Goal: Navigation & Orientation: Find specific page/section

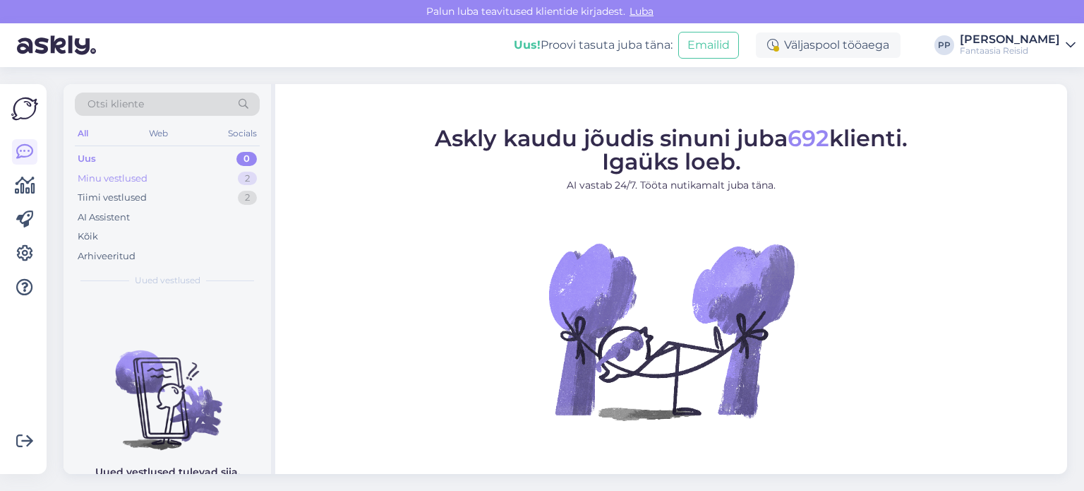
click at [141, 174] on div "Minu vestlused" at bounding box center [113, 179] width 70 height 14
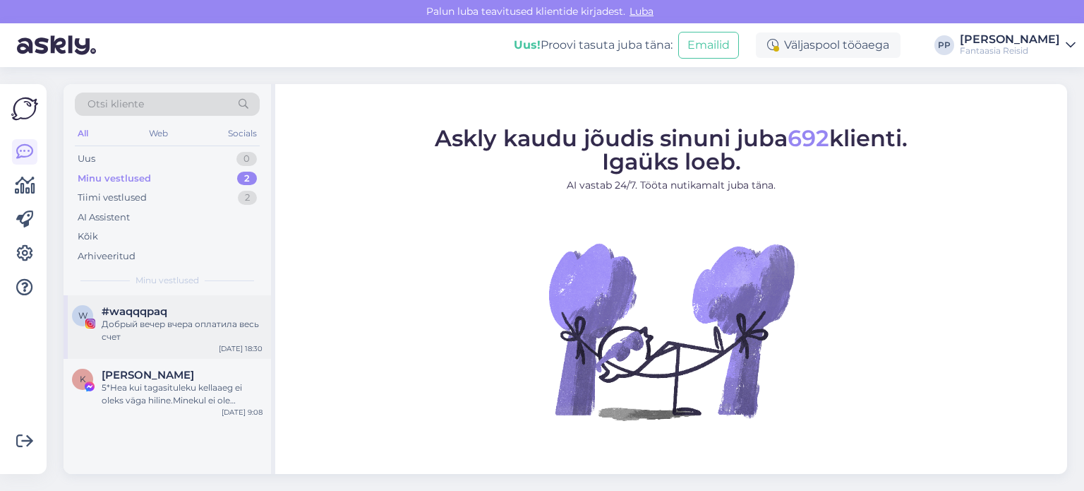
click at [169, 323] on div "Добрый вечер вчера оплатила весь счет" at bounding box center [182, 330] width 161 height 25
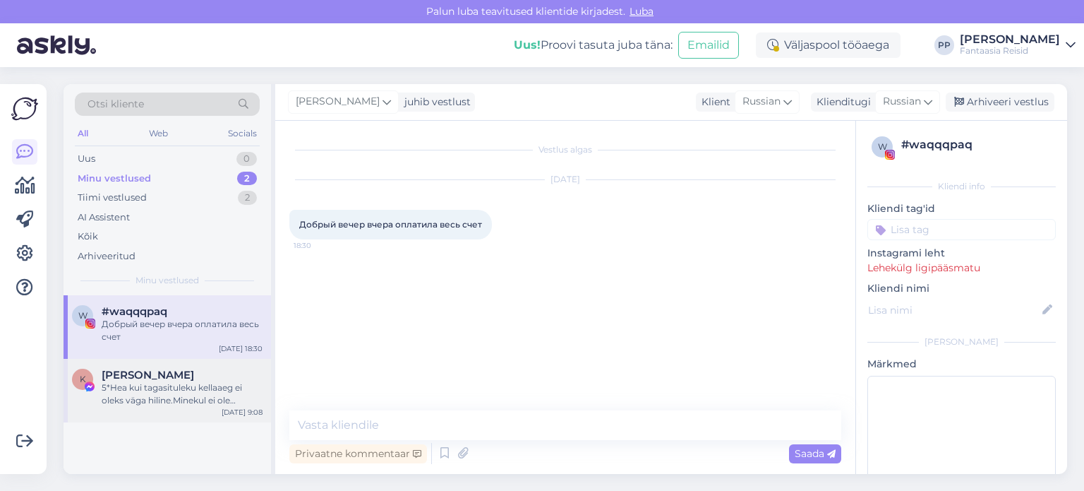
click at [188, 361] on div "K Kristiina Saar 5*Hea kui tagasituleku kellaaeg ei oleks väga hiline.Minekul e…" at bounding box center [168, 391] width 208 height 64
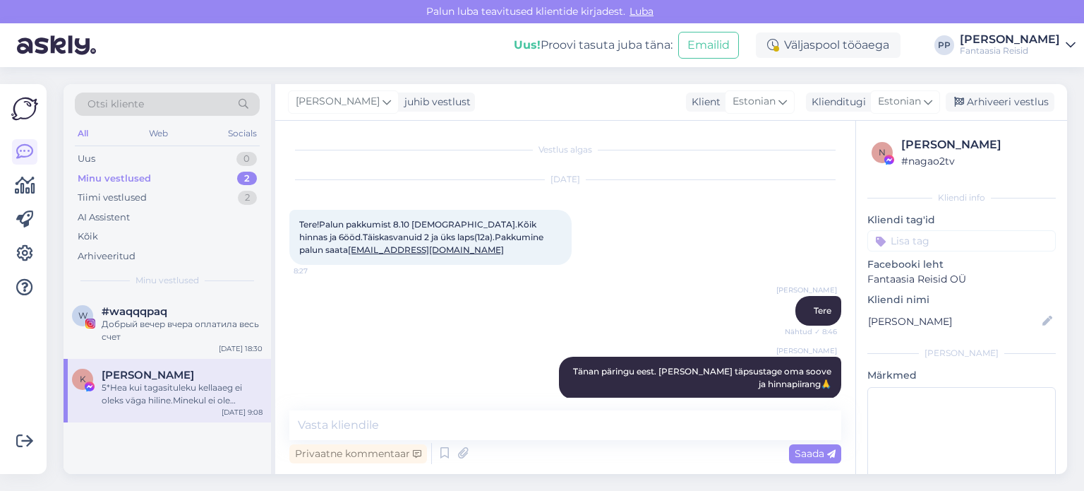
scroll to position [90, 0]
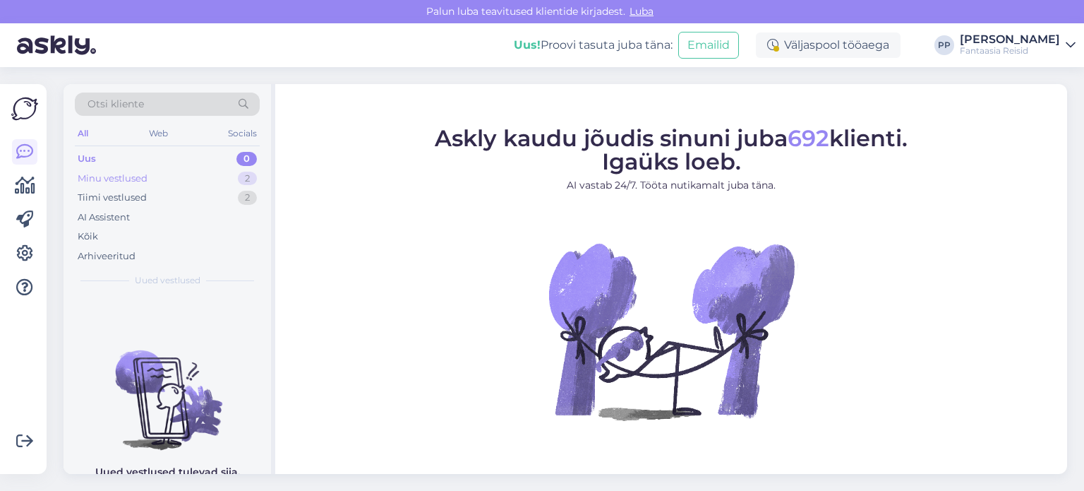
click at [131, 180] on div "Minu vestlused" at bounding box center [113, 179] width 70 height 14
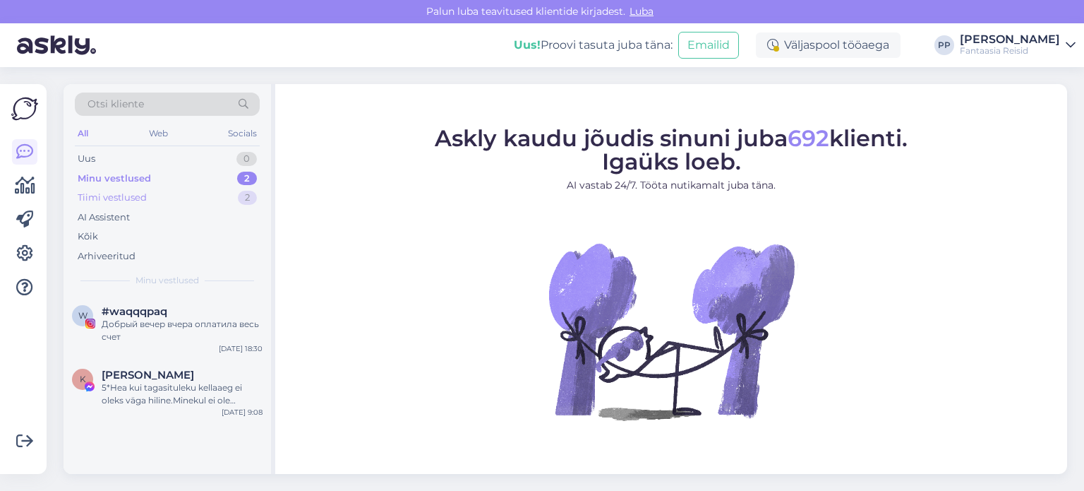
click at [172, 192] on div "Tiimi vestlused 2" at bounding box center [167, 198] width 185 height 20
click at [174, 160] on div "Uus 0" at bounding box center [167, 159] width 185 height 20
